Goal: Information Seeking & Learning: Learn about a topic

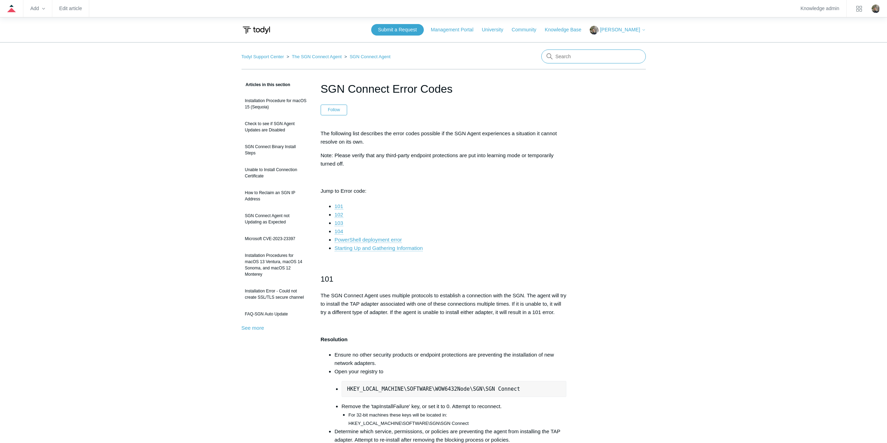
click at [628, 55] on input "Search" at bounding box center [593, 56] width 105 height 14
type input "edr policy"
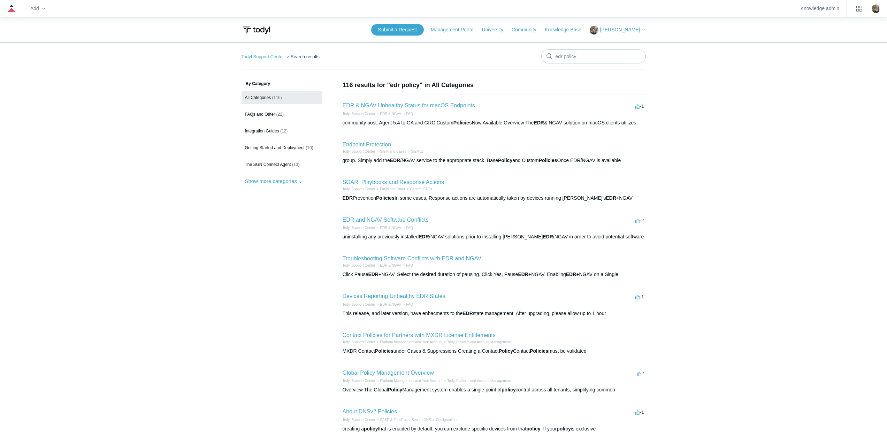
click at [367, 143] on link "Endpoint Protection" at bounding box center [367, 144] width 49 height 6
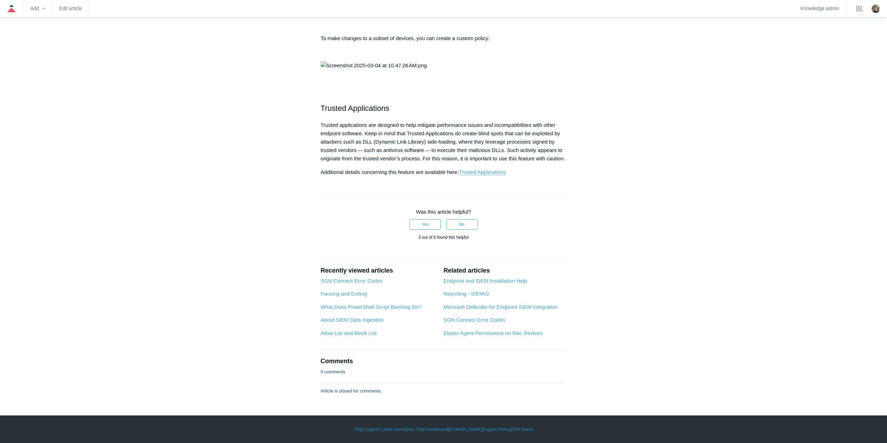
scroll to position [1005, 0]
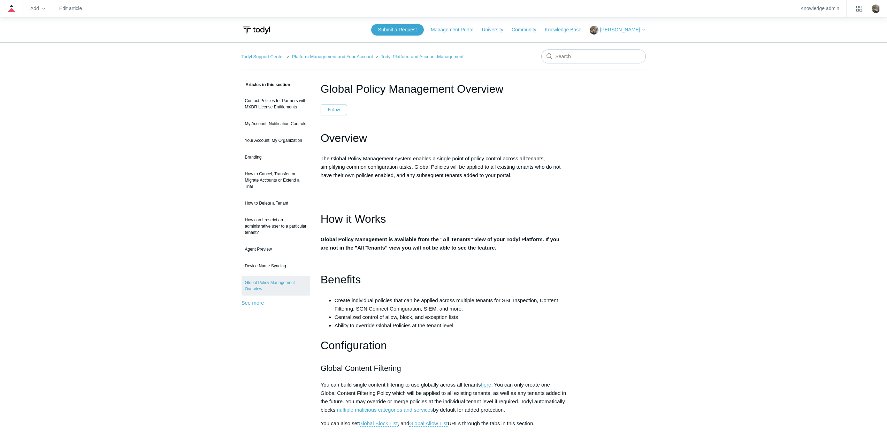
click at [529, 249] on p "Global Policy Management is available from the "All Tenants" view of your Todyl…" at bounding box center [444, 243] width 246 height 17
click at [629, 56] on input "Search" at bounding box center [593, 56] width 105 height 14
type input "edr policy"
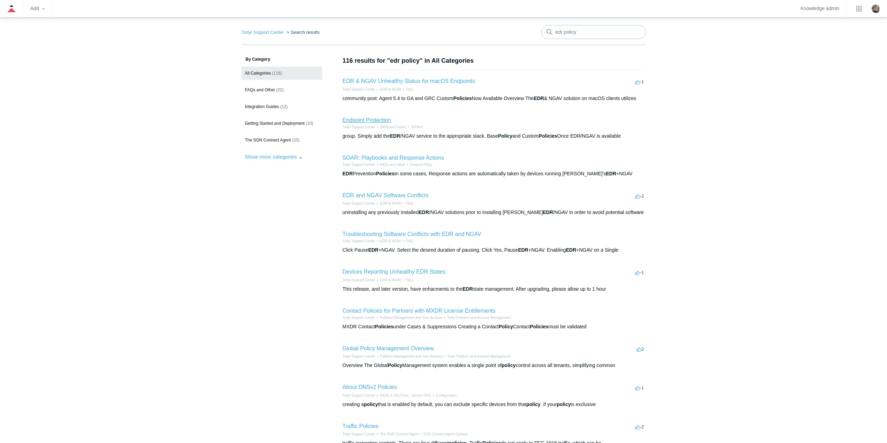
scroll to position [35, 0]
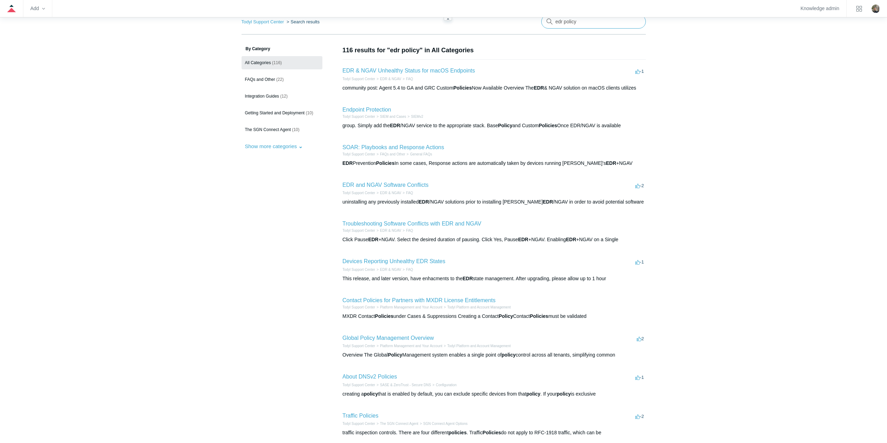
click at [584, 23] on input "edr policy" at bounding box center [593, 22] width 105 height 14
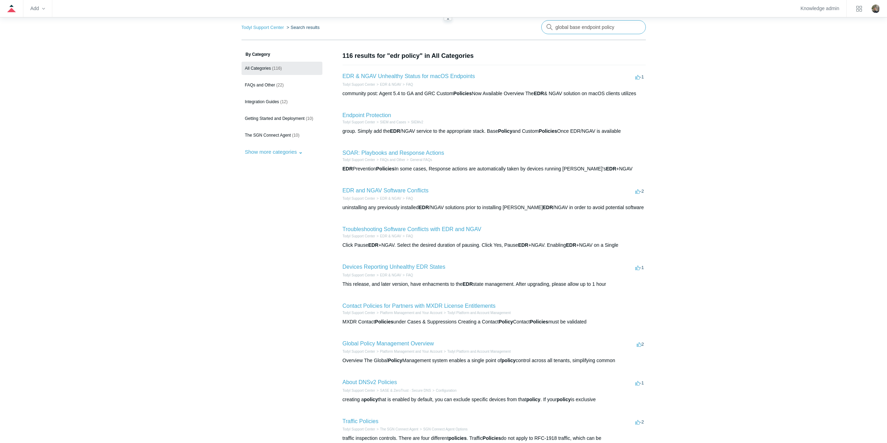
type input "global base endpoint policy"
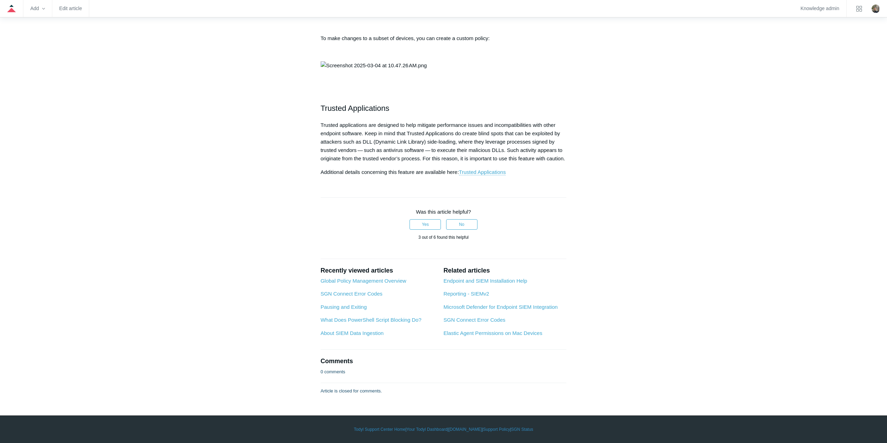
scroll to position [1185, 0]
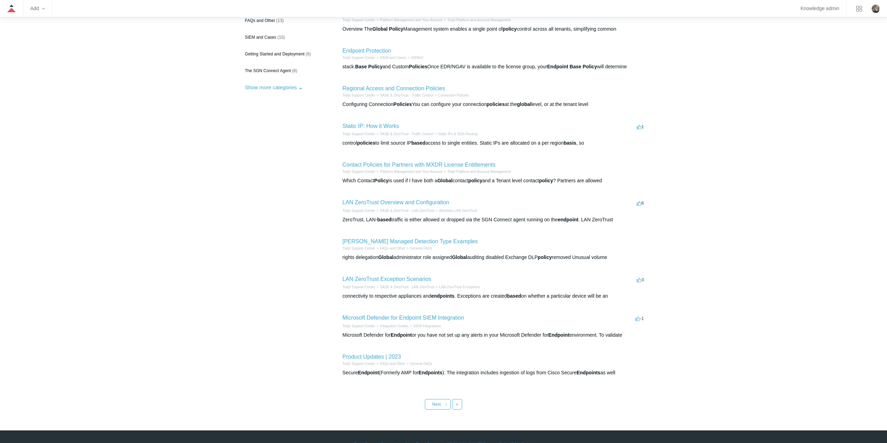
scroll to position [105, 0]
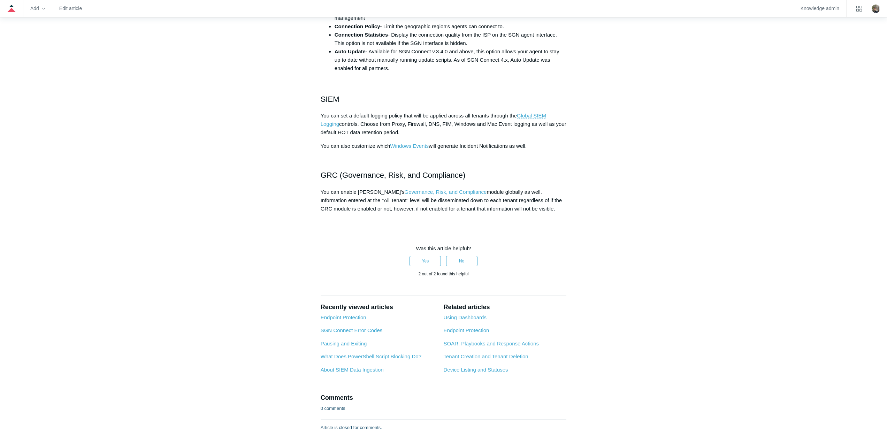
scroll to position [732, 0]
